Goal: Transaction & Acquisition: Purchase product/service

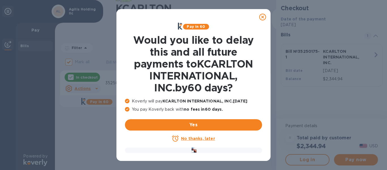
click at [188, 137] on u "No thanks, later" at bounding box center [198, 138] width 34 height 5
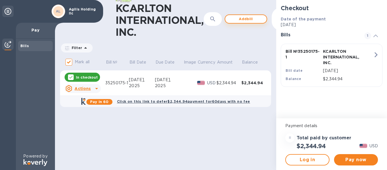
click at [248, 17] on span "Add bill" at bounding box center [246, 19] width 32 height 7
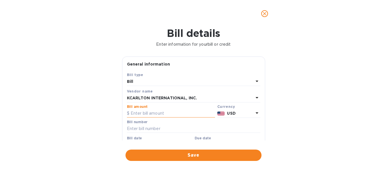
click at [142, 113] on input "text" at bounding box center [171, 113] width 88 height 9
paste input "2,535.80"
type input "2,535.80"
click at [136, 129] on input "text" at bounding box center [194, 129] width 134 height 9
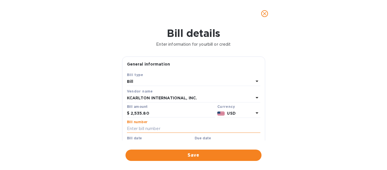
paste input "35250199-1"
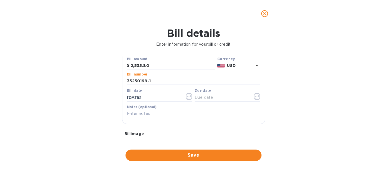
scroll to position [57, 0]
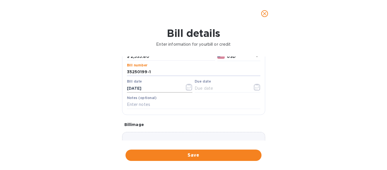
type input "35250199-1"
click at [188, 88] on icon "button" at bounding box center [189, 87] width 7 height 7
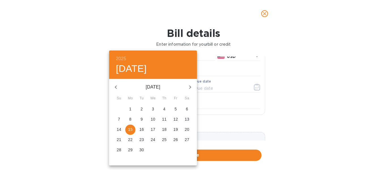
click at [120, 87] on button "button" at bounding box center [116, 87] width 14 height 14
click at [166, 150] on p "31" at bounding box center [164, 150] width 5 height 6
type input "[DATE]"
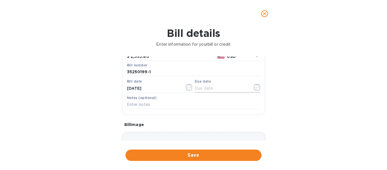
click at [256, 88] on icon "button" at bounding box center [257, 87] width 7 height 7
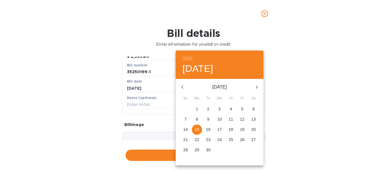
click at [181, 87] on icon "button" at bounding box center [182, 87] width 7 height 7
click at [183, 89] on icon "button" at bounding box center [182, 87] width 7 height 7
click at [233, 149] on p "31" at bounding box center [231, 150] width 5 height 6
type input "[DATE]"
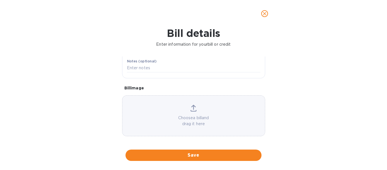
scroll to position [96, 0]
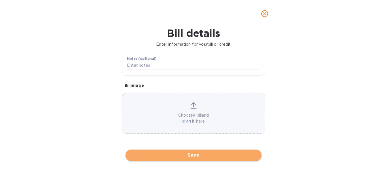
click at [200, 157] on span "Save" at bounding box center [193, 155] width 127 height 7
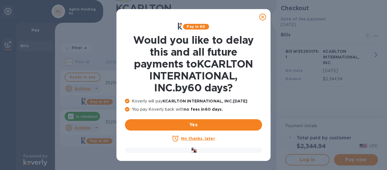
click at [197, 138] on u "No thanks, later" at bounding box center [198, 138] width 34 height 5
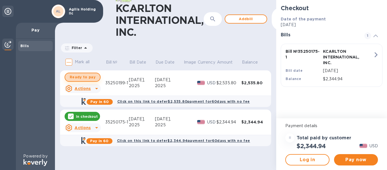
click at [89, 79] on span "Ready to pay" at bounding box center [83, 77] width 26 height 7
checkbox input "true"
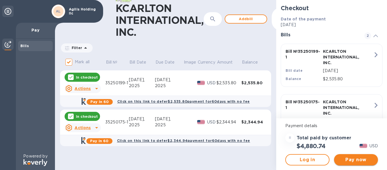
click at [356, 160] on span "Pay now" at bounding box center [356, 159] width 35 height 7
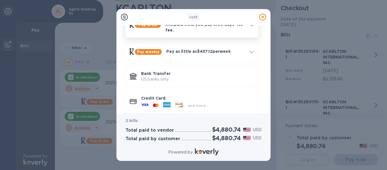
scroll to position [47, 0]
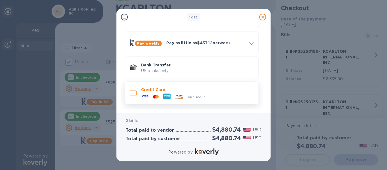
click at [184, 94] on div at bounding box center [179, 97] width 13 height 6
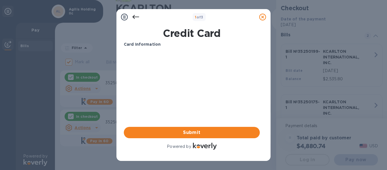
scroll to position [0, 0]
click at [192, 130] on span "Submit" at bounding box center [191, 132] width 127 height 7
click at [209, 133] on span "Submit" at bounding box center [191, 132] width 127 height 7
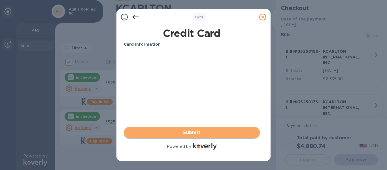
click at [176, 132] on span "Submit" at bounding box center [191, 132] width 127 height 7
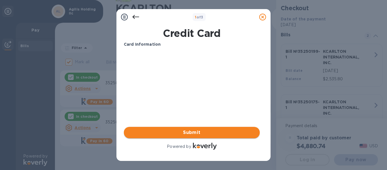
click at [187, 132] on span "Submit" at bounding box center [191, 132] width 127 height 7
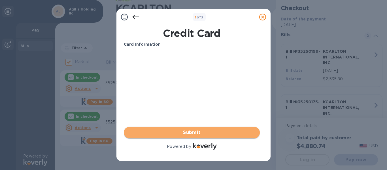
click at [187, 132] on span "Submit" at bounding box center [191, 132] width 127 height 7
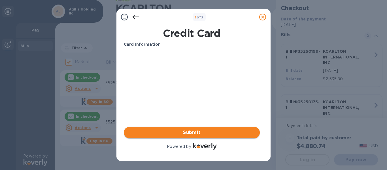
click at [187, 132] on span "Submit" at bounding box center [191, 132] width 127 height 7
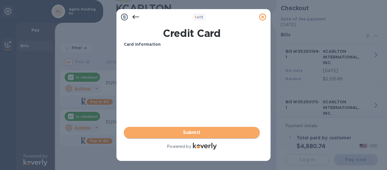
click at [184, 130] on span "Submit" at bounding box center [191, 132] width 127 height 7
click at [185, 130] on span "Submit" at bounding box center [191, 132] width 127 height 7
click at [188, 135] on span "Submit" at bounding box center [191, 132] width 127 height 7
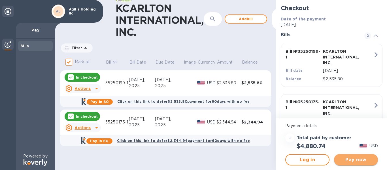
click at [357, 161] on span "Pay now" at bounding box center [356, 159] width 35 height 7
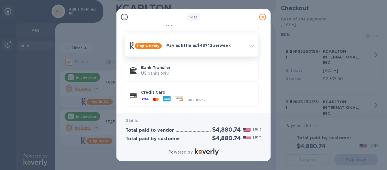
scroll to position [47, 0]
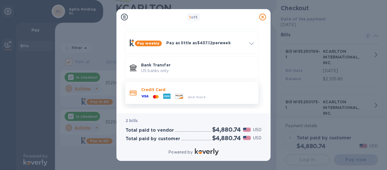
click at [206, 88] on p "Credit Card" at bounding box center [197, 90] width 113 height 6
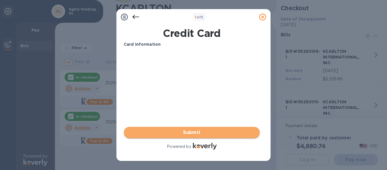
click at [182, 132] on span "Submit" at bounding box center [191, 132] width 127 height 7
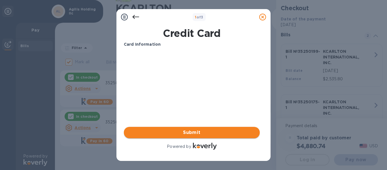
click at [198, 131] on span "Submit" at bounding box center [191, 132] width 127 height 7
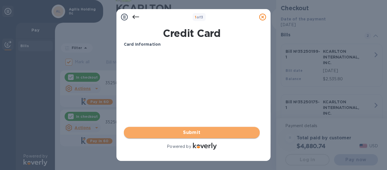
click at [198, 131] on span "Submit" at bounding box center [191, 132] width 127 height 7
